Goal: Task Accomplishment & Management: Use online tool/utility

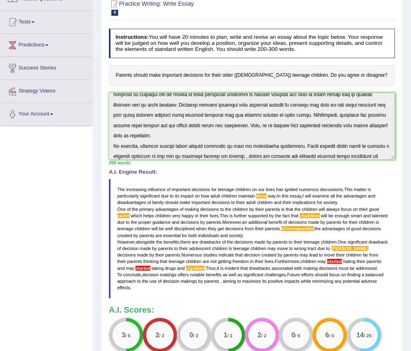
scroll to position [145, 0]
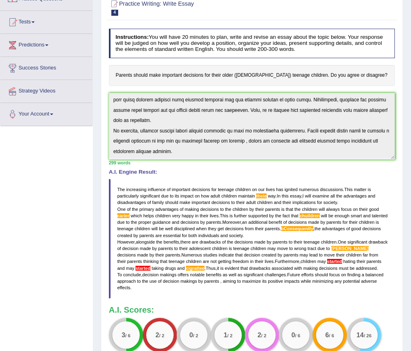
click at [253, 168] on div "Instructions: You will have 20 minutes to plan, write and revise an essay about…" at bounding box center [252, 194] width 290 height 339
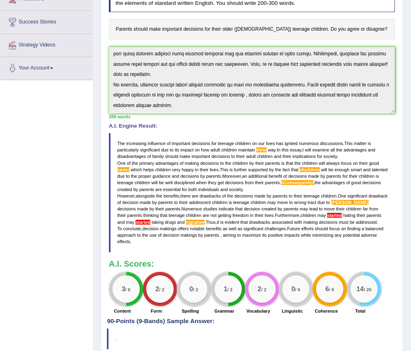
scroll to position [0, 0]
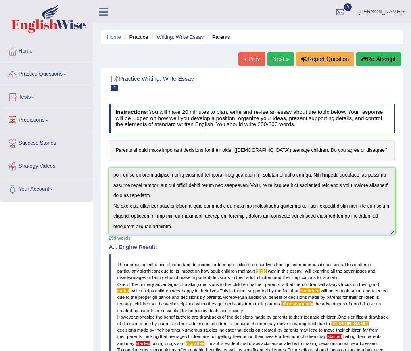
click at [374, 61] on button "Re-Attempt" at bounding box center [378, 59] width 45 height 14
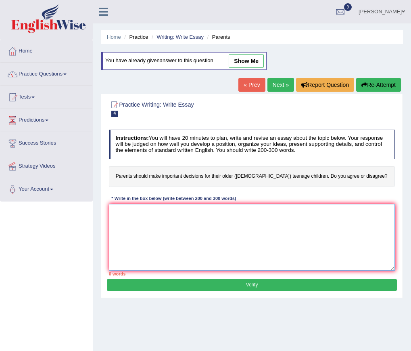
click at [148, 232] on textarea at bounding box center [252, 237] width 287 height 67
paste textarea "he increasing influence of important decisions for teenage children on our live…"
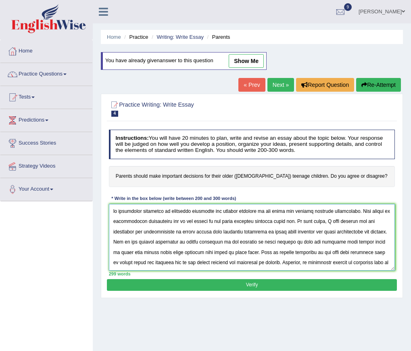
click at [112, 211] on textarea at bounding box center [252, 237] width 287 height 67
click at [278, 222] on textarea at bounding box center [252, 237] width 287 height 67
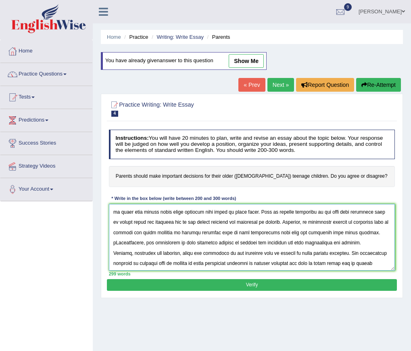
click at [129, 221] on textarea at bounding box center [252, 237] width 287 height 67
click at [137, 223] on textarea at bounding box center [252, 237] width 287 height 67
click at [330, 220] on textarea at bounding box center [252, 237] width 287 height 67
click at [352, 243] on textarea at bounding box center [252, 237] width 287 height 67
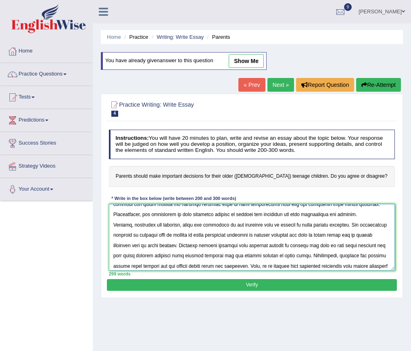
scroll to position [95, 0]
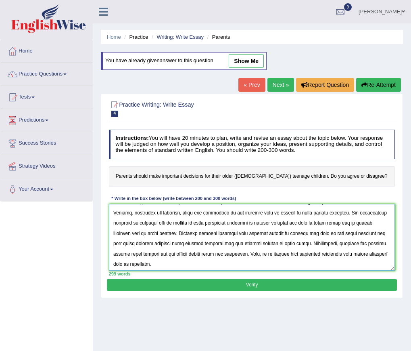
type textarea "The increasing influence of important decisions for teenage children on our liv…"
click at [278, 285] on button "Verify" at bounding box center [252, 285] width 290 height 12
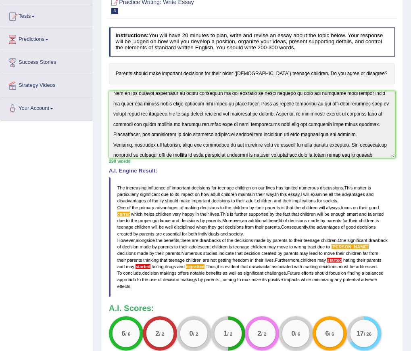
scroll to position [145, 0]
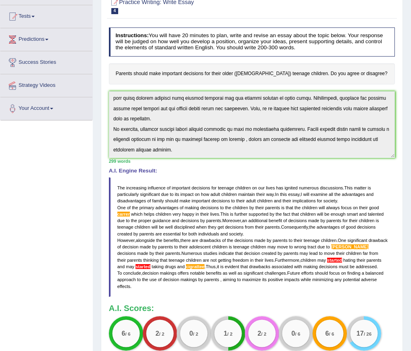
click at [328, 162] on div "Instructions: You will have 20 minutes to plan, write and revise an essay about…" at bounding box center [252, 193] width 290 height 339
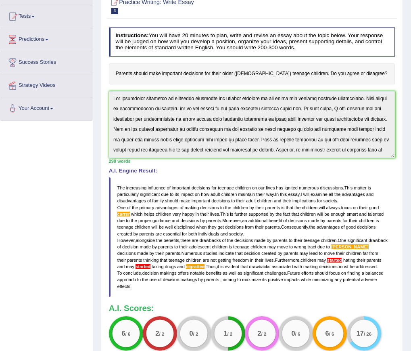
scroll to position [0, 0]
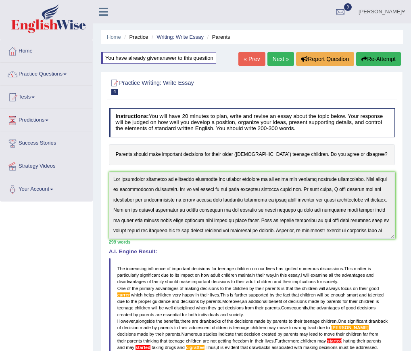
click at [394, 58] on button "Re-Attempt" at bounding box center [378, 59] width 45 height 14
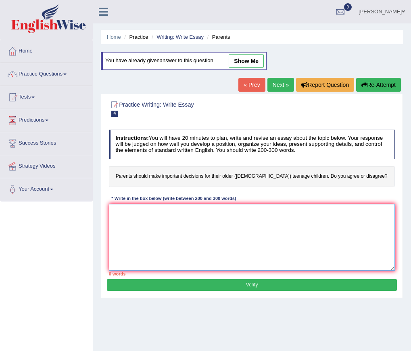
click at [227, 244] on textarea at bounding box center [252, 237] width 287 height 67
paste textarea "he increasing influence of important decisions for teenage children on our live…"
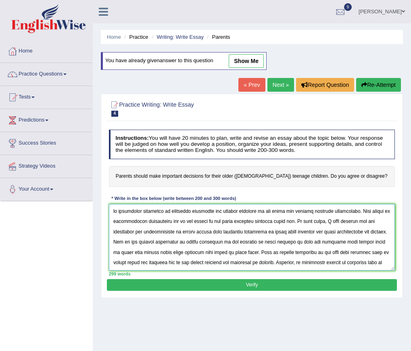
click at [111, 210] on textarea at bounding box center [252, 237] width 287 height 67
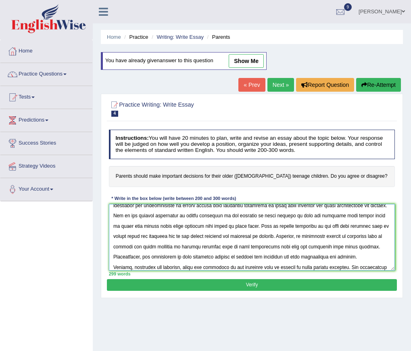
scroll to position [47, 0]
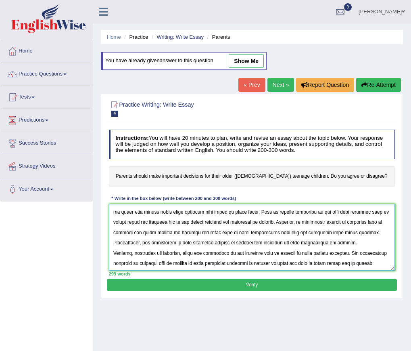
click at [134, 223] on textarea at bounding box center [252, 237] width 287 height 67
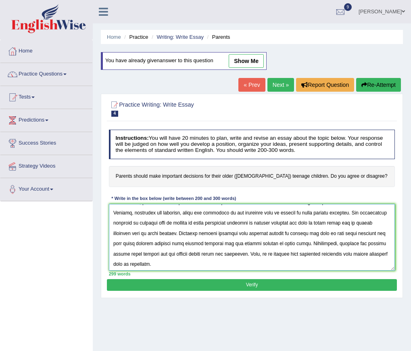
scroll to position [142, 0]
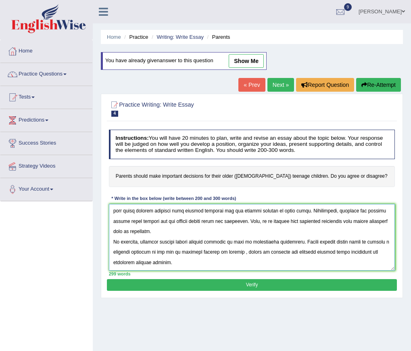
click at [251, 224] on textarea at bounding box center [252, 237] width 287 height 67
click at [258, 223] on textarea at bounding box center [252, 237] width 287 height 67
click at [262, 224] on textarea at bounding box center [252, 237] width 287 height 67
click at [264, 222] on textarea at bounding box center [252, 237] width 287 height 67
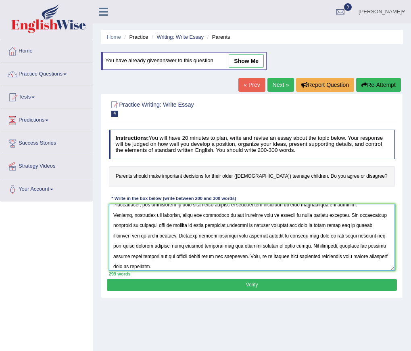
scroll to position [95, 0]
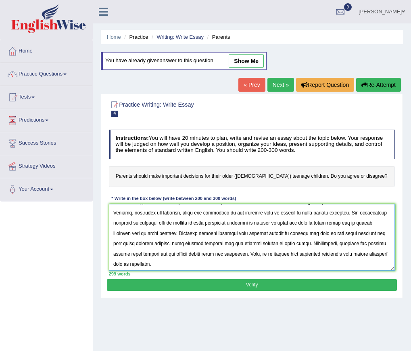
click at [130, 243] on textarea at bounding box center [252, 237] width 287 height 67
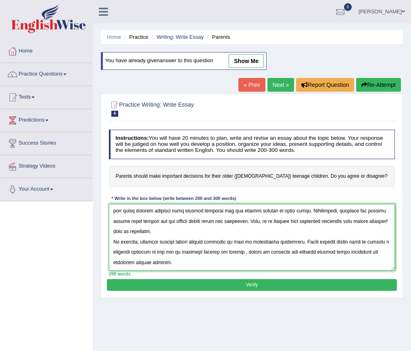
type textarea "The increasing influence of important decisions for teenage children on our liv…"
drag, startPoint x: 143, startPoint y: 240, endPoint x: 238, endPoint y: 324, distance: 126.1
click at [238, 324] on div "Home Practice Writing: Write Essay Parents You have already given answer to thi…" at bounding box center [252, 202] width 318 height 404
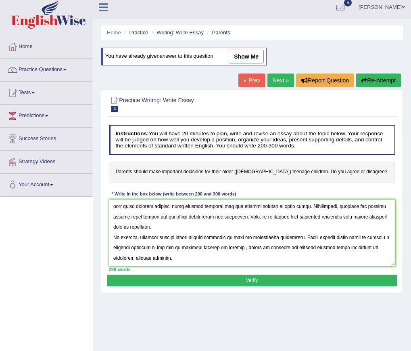
scroll to position [0, 0]
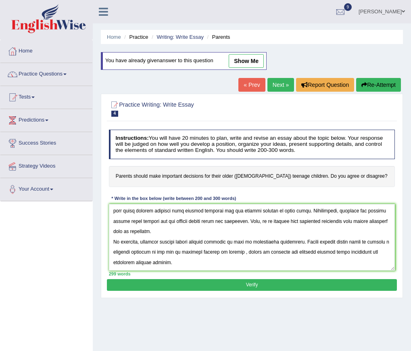
click at [252, 285] on button "Verify" at bounding box center [252, 285] width 290 height 12
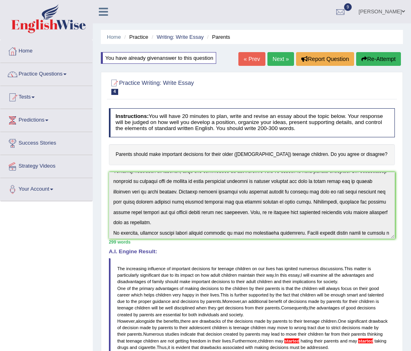
scroll to position [145, 0]
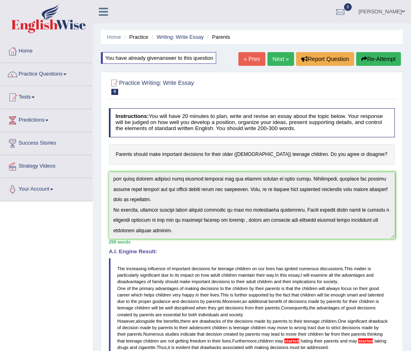
click at [256, 254] on div "Instructions: You will have 20 minutes to plan, write and revise an essay about…" at bounding box center [252, 274] width 290 height 339
click at [386, 58] on button "Re-Attempt" at bounding box center [378, 59] width 45 height 14
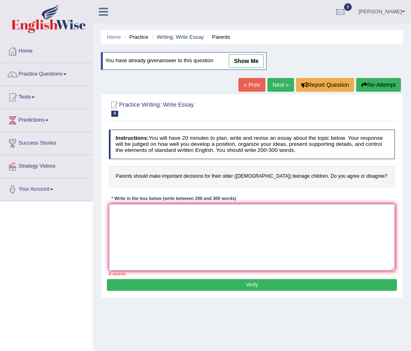
click at [187, 225] on textarea at bounding box center [252, 237] width 287 height 67
paste textarea "he increasing influence of important decisions for teenage children on our live…"
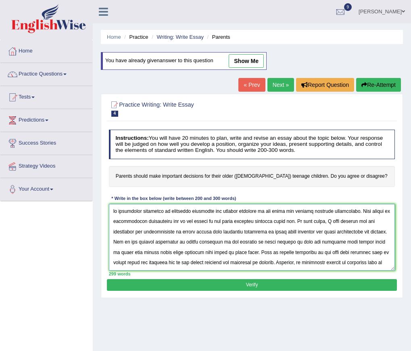
click at [112, 212] on textarea at bounding box center [252, 237] width 287 height 67
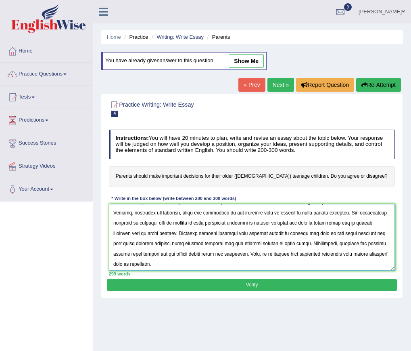
scroll to position [142, 0]
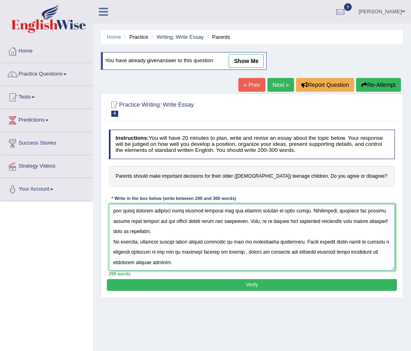
click at [128, 224] on textarea at bounding box center [252, 237] width 287 height 67
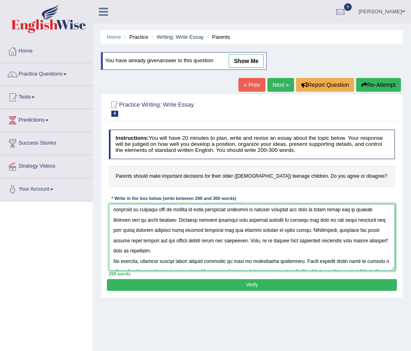
scroll to position [95, 0]
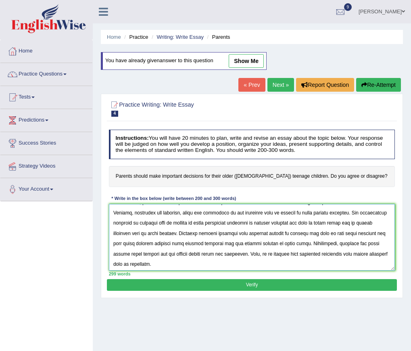
click at [202, 264] on textarea at bounding box center [252, 237] width 287 height 67
type textarea "The increasing influence of important decisions for teenage children on our liv…"
click at [227, 285] on button "Verify" at bounding box center [252, 285] width 290 height 12
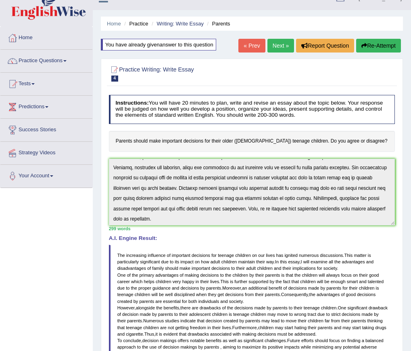
scroll to position [0, 0]
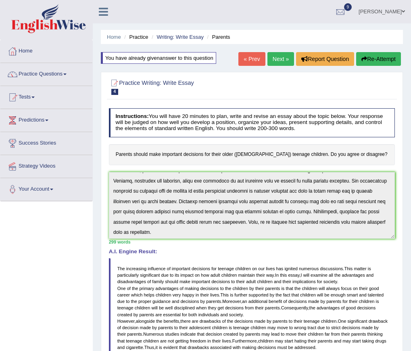
click at [280, 61] on link "Next »" at bounding box center [281, 59] width 27 height 14
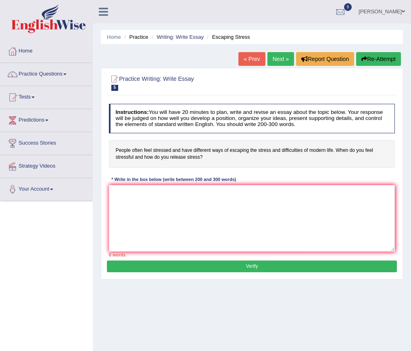
click at [250, 60] on link "« Prev" at bounding box center [252, 59] width 27 height 14
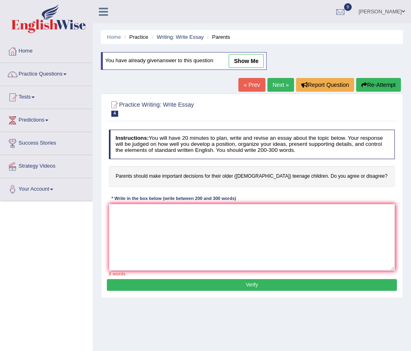
click at [250, 60] on link "show me" at bounding box center [246, 61] width 35 height 14
type textarea "The increasing influence of important decisions for teenage children on our liv…"
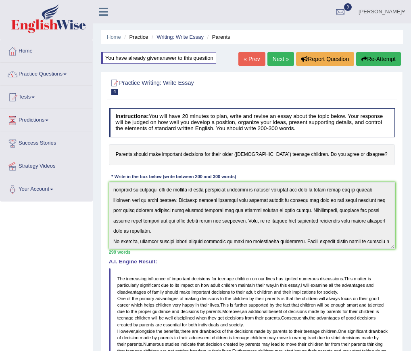
scroll to position [145, 0]
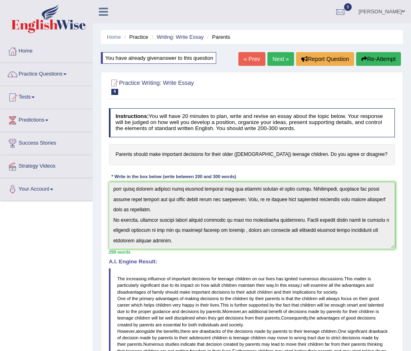
click at [363, 59] on icon "button" at bounding box center [365, 59] width 6 height 6
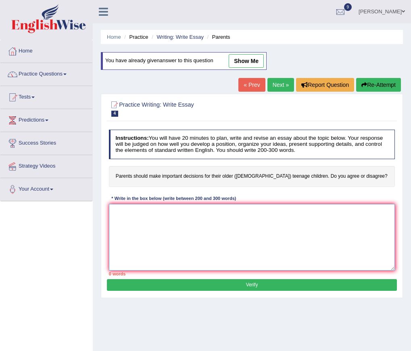
click at [201, 230] on textarea at bounding box center [252, 237] width 287 height 67
paste textarea "he increasing influence of important decisions for teenage children on our live…"
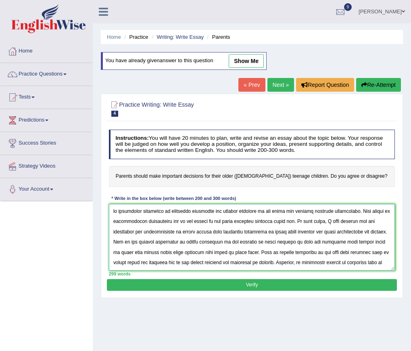
click at [112, 211] on textarea at bounding box center [252, 237] width 287 height 67
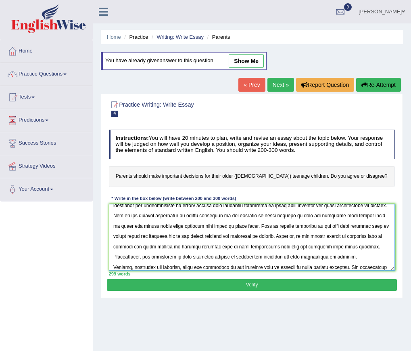
scroll to position [47, 0]
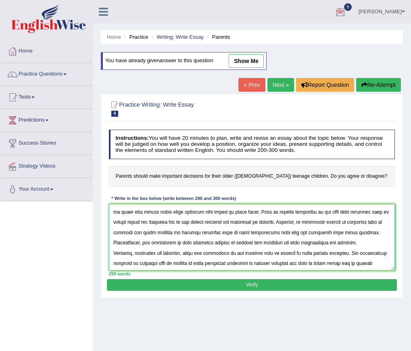
click at [290, 209] on textarea at bounding box center [252, 237] width 287 height 67
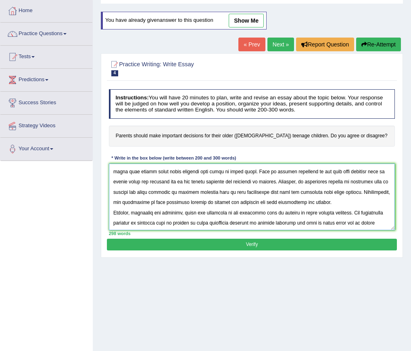
scroll to position [0, 0]
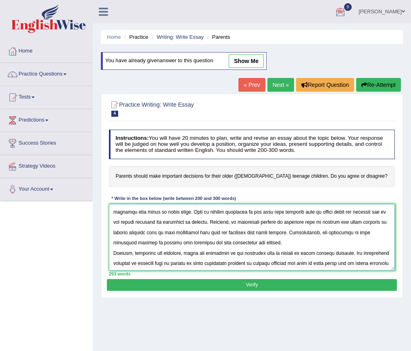
click at [203, 234] on textarea at bounding box center [252, 237] width 287 height 67
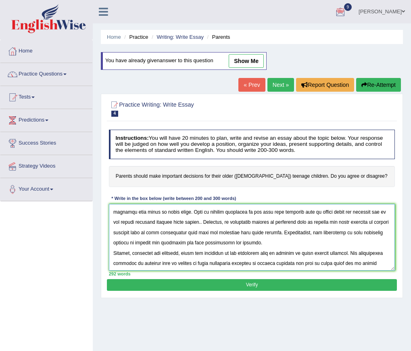
drag, startPoint x: 287, startPoint y: 221, endPoint x: 276, endPoint y: 226, distance: 11.8
click at [287, 222] on textarea at bounding box center [252, 237] width 287 height 67
click at [201, 234] on textarea at bounding box center [252, 237] width 287 height 67
click at [292, 232] on textarea at bounding box center [252, 237] width 287 height 67
click at [366, 232] on textarea at bounding box center [252, 237] width 287 height 67
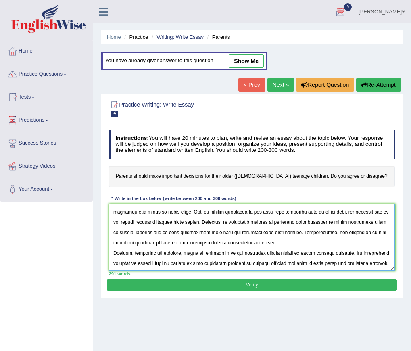
click at [155, 242] on textarea at bounding box center [252, 237] width 287 height 67
click at [267, 243] on textarea at bounding box center [252, 237] width 287 height 67
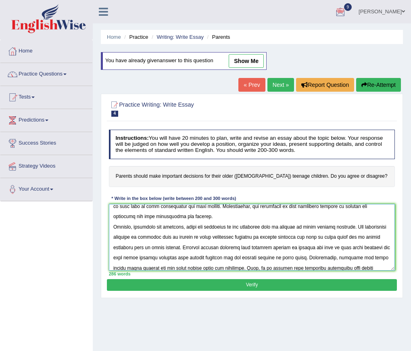
scroll to position [95, 0]
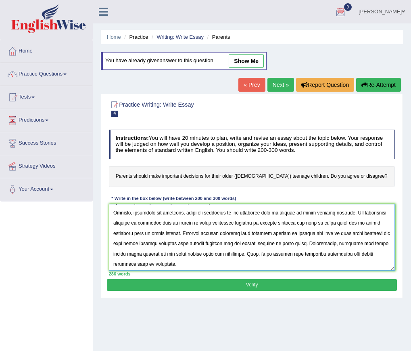
click at [277, 233] on textarea at bounding box center [252, 237] width 287 height 67
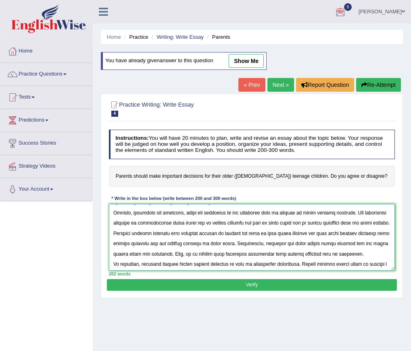
click at [261, 233] on textarea at bounding box center [252, 237] width 287 height 67
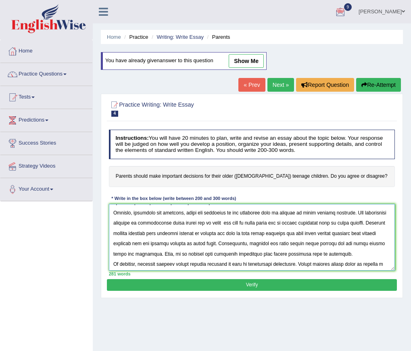
click at [130, 243] on textarea at bounding box center [252, 237] width 287 height 67
click at [241, 243] on textarea at bounding box center [252, 237] width 287 height 67
click at [375, 243] on textarea at bounding box center [252, 237] width 287 height 67
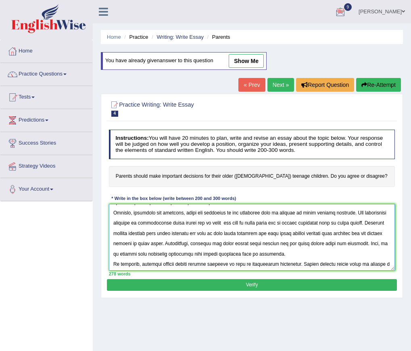
click at [370, 242] on textarea at bounding box center [252, 237] width 287 height 67
click at [267, 254] on textarea at bounding box center [252, 237] width 287 height 67
click at [320, 253] on textarea at bounding box center [252, 237] width 287 height 67
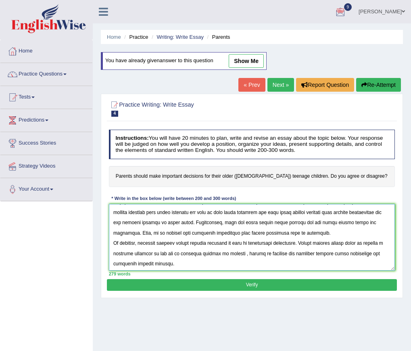
scroll to position [133, 0]
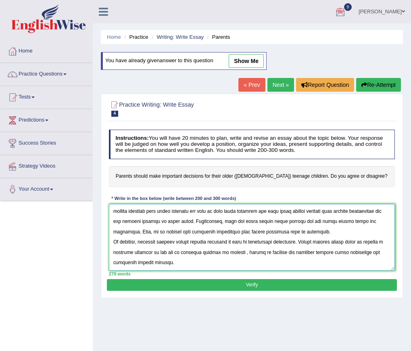
click at [265, 231] on textarea at bounding box center [252, 237] width 287 height 67
click at [179, 242] on textarea at bounding box center [252, 237] width 287 height 67
click at [201, 253] on textarea at bounding box center [252, 237] width 287 height 67
click at [216, 251] on textarea at bounding box center [252, 237] width 287 height 67
click at [215, 251] on textarea at bounding box center [252, 237] width 287 height 67
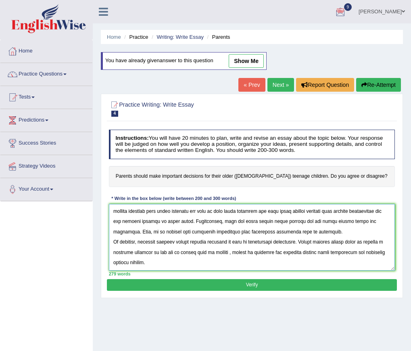
type textarea "The increasing influence of important decisions for teenage children on our liv…"
click at [243, 286] on button "Verify" at bounding box center [252, 285] width 290 height 12
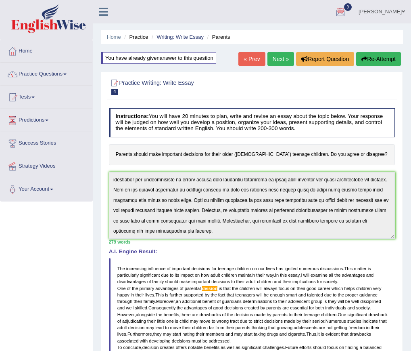
scroll to position [0, 0]
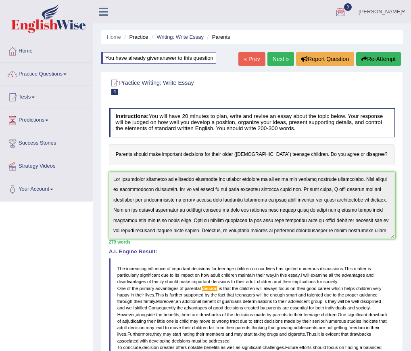
drag, startPoint x: 120, startPoint y: 205, endPoint x: 200, endPoint y: 245, distance: 89.2
click at [200, 245] on div "279 words" at bounding box center [252, 242] width 287 height 6
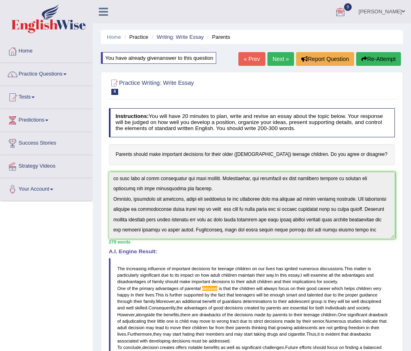
scroll to position [133, 0]
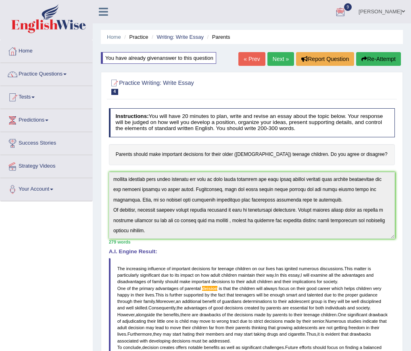
click at [384, 59] on button "Re-Attempt" at bounding box center [378, 59] width 45 height 14
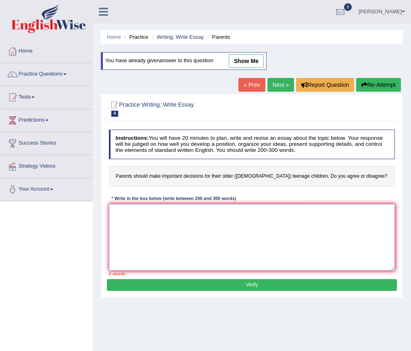
click at [195, 245] on textarea at bounding box center [252, 237] width 287 height 67
paste textarea "he increasing influence of important decisions for teenage children on our live…"
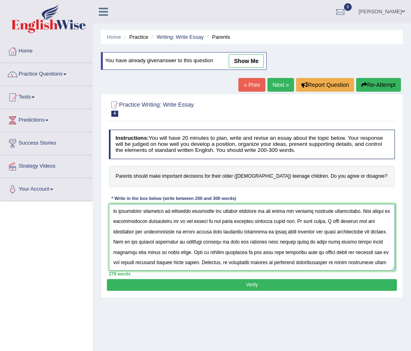
click at [111, 211] on textarea at bounding box center [252, 237] width 287 height 67
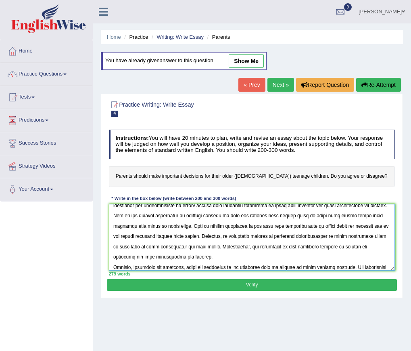
scroll to position [47, 0]
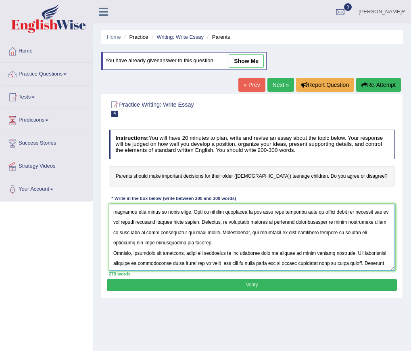
click at [205, 211] on textarea at bounding box center [252, 237] width 287 height 67
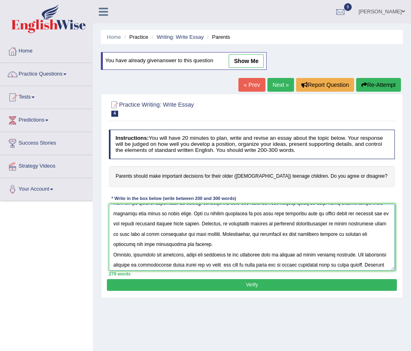
drag, startPoint x: 228, startPoint y: 217, endPoint x: 201, endPoint y: 218, distance: 27.5
click at [227, 218] on textarea at bounding box center [252, 237] width 287 height 67
click at [209, 215] on textarea at bounding box center [252, 237] width 287 height 67
click at [209, 213] on textarea at bounding box center [252, 237] width 287 height 67
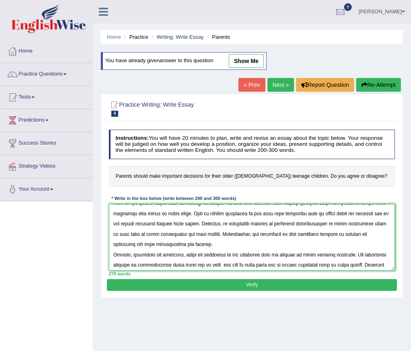
type textarea "The increasing influence of important decisions for teenage children on our liv…"
click at [218, 283] on button "Verify" at bounding box center [252, 285] width 290 height 12
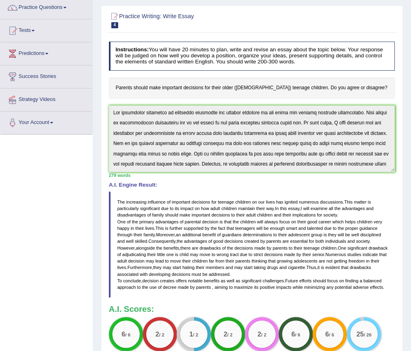
scroll to position [66, 0]
